Goal: Navigation & Orientation: Find specific page/section

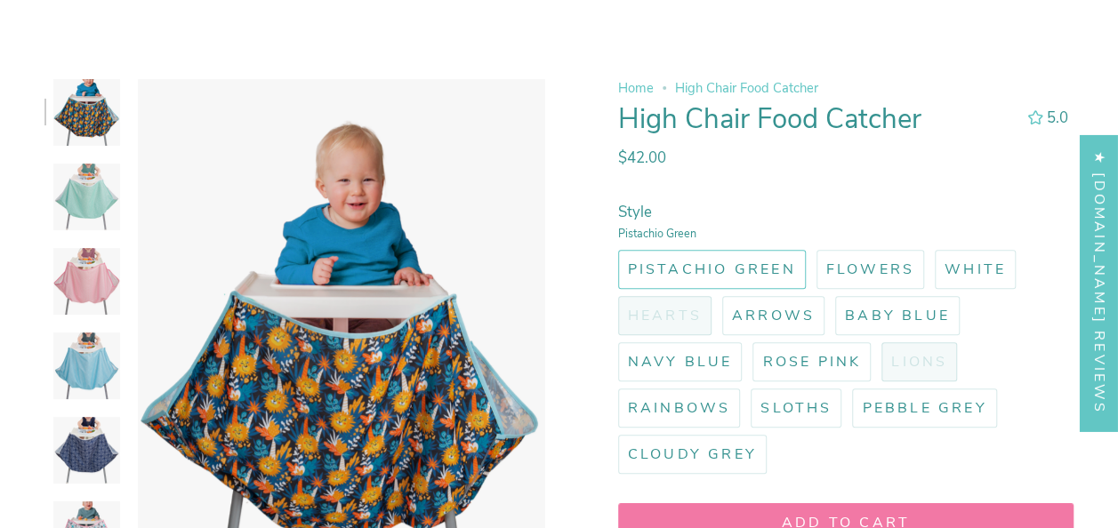
scroll to position [261, 0]
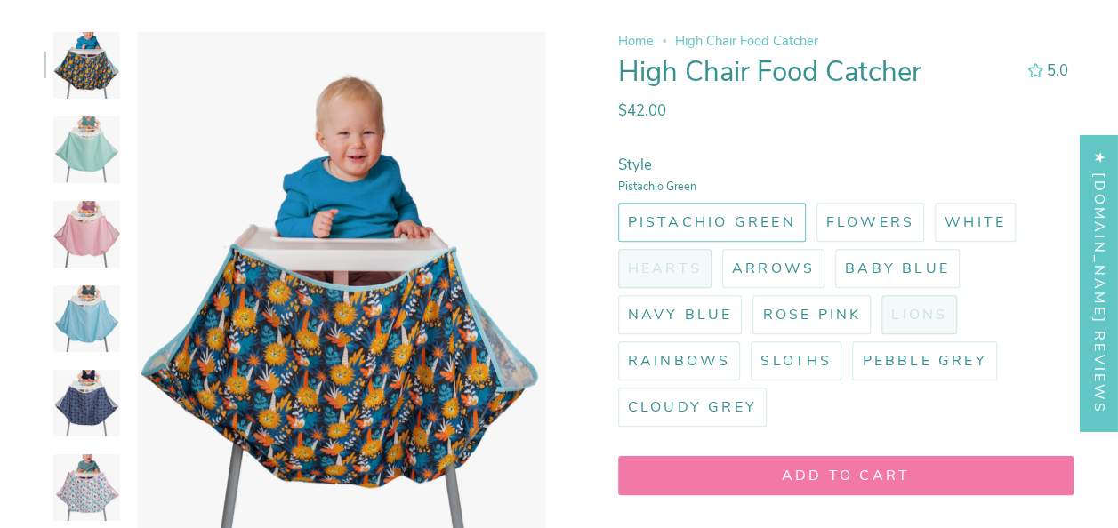
select select "pictures-first"
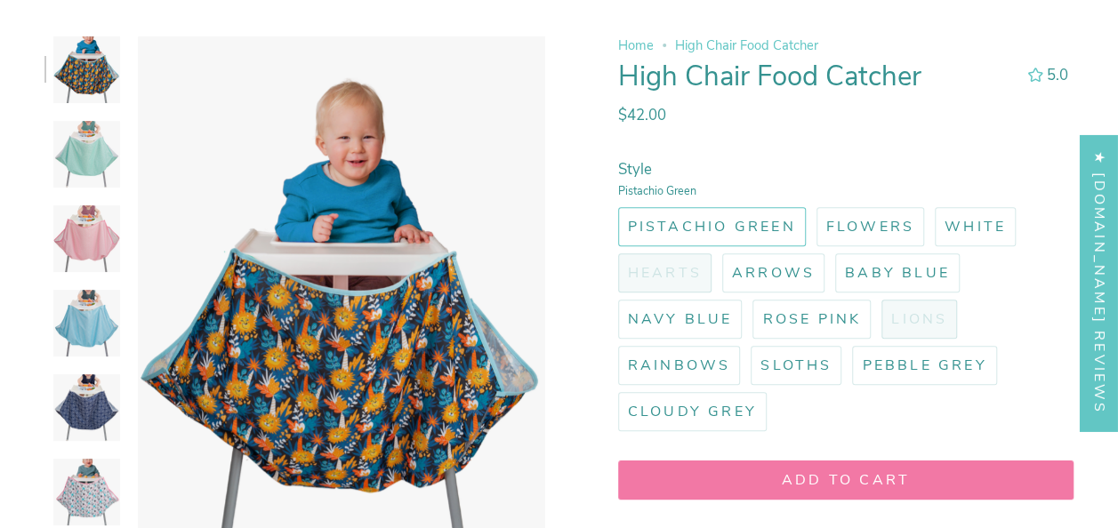
scroll to position [0, 0]
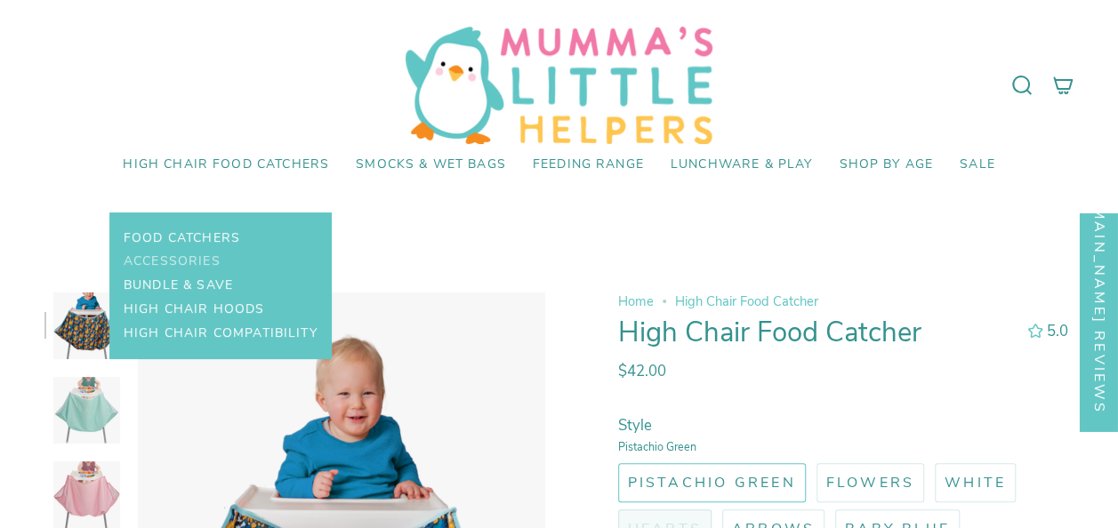
click at [189, 257] on span "Accessories" at bounding box center [172, 261] width 97 height 15
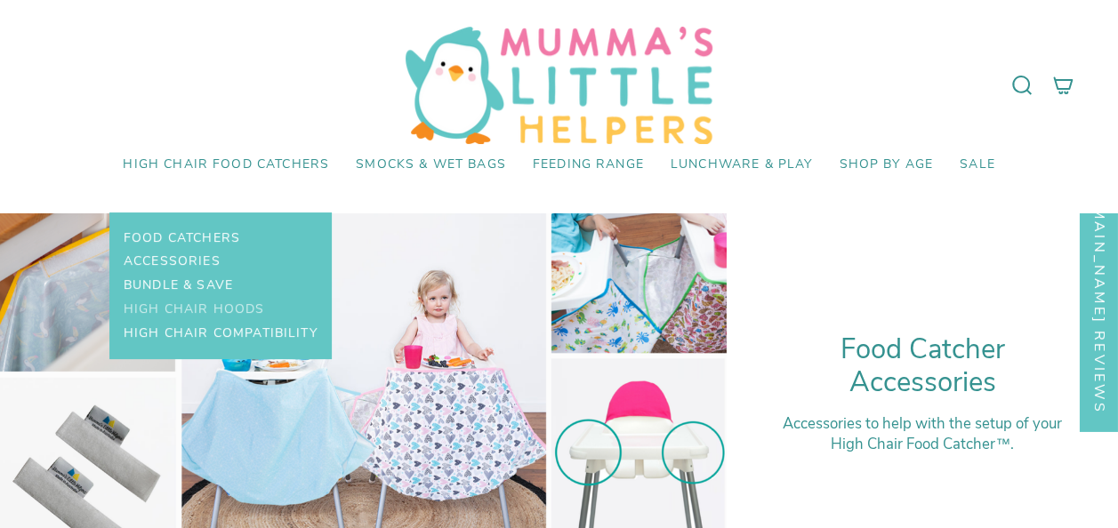
click at [205, 309] on span "High Chair Hoods" at bounding box center [194, 309] width 141 height 15
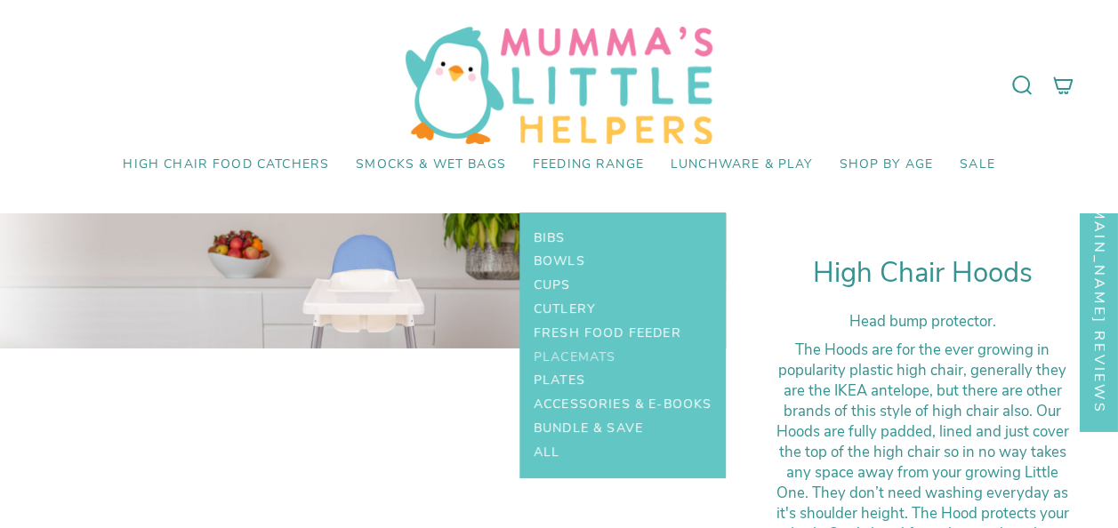
click at [590, 351] on span "Placemats" at bounding box center [575, 357] width 82 height 15
